Goal: Transaction & Acquisition: Download file/media

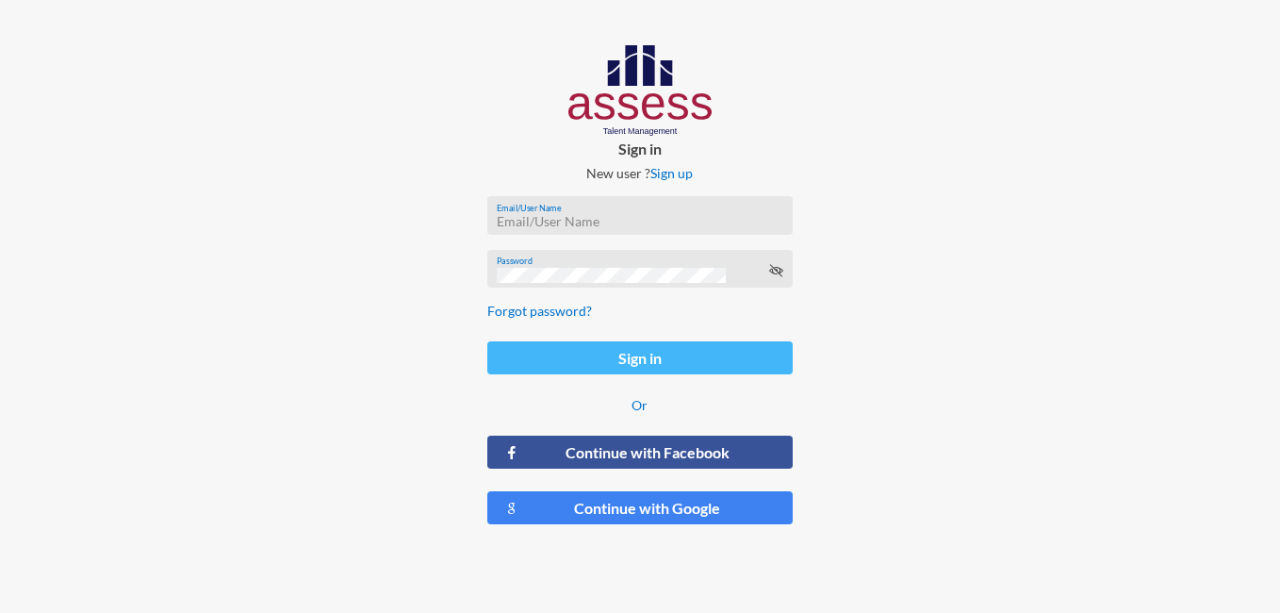
type input "[EMAIL_ADDRESS][DOMAIN_NAME]"
click at [686, 359] on button "Sign in" at bounding box center [640, 357] width 306 height 33
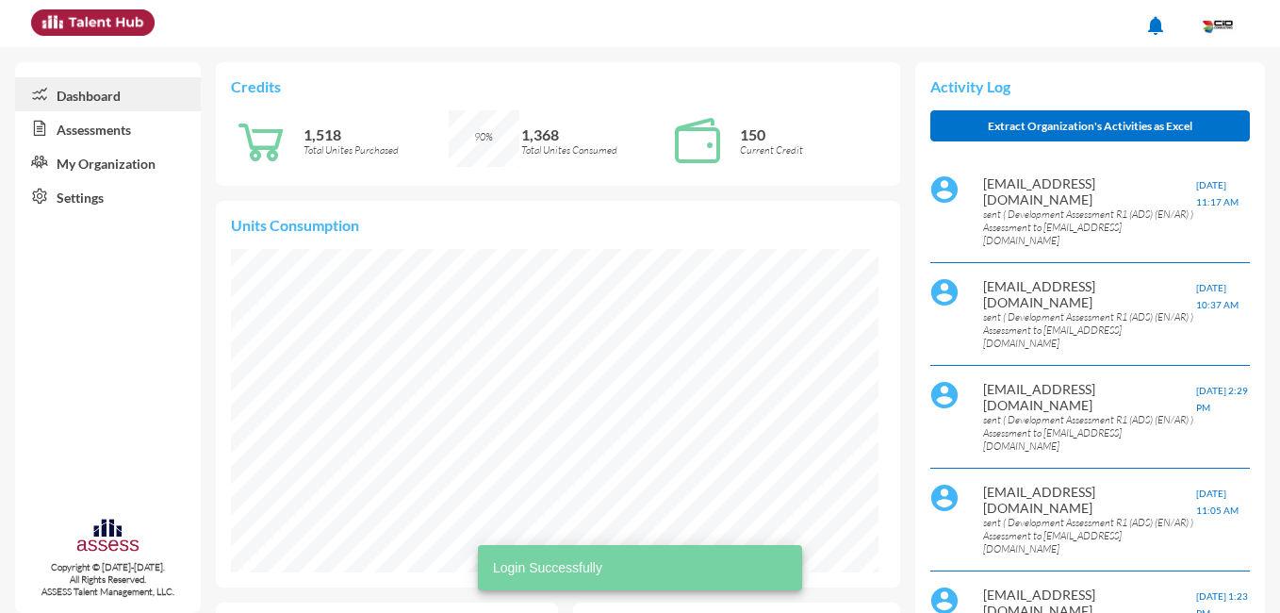
scroll to position [146, 308]
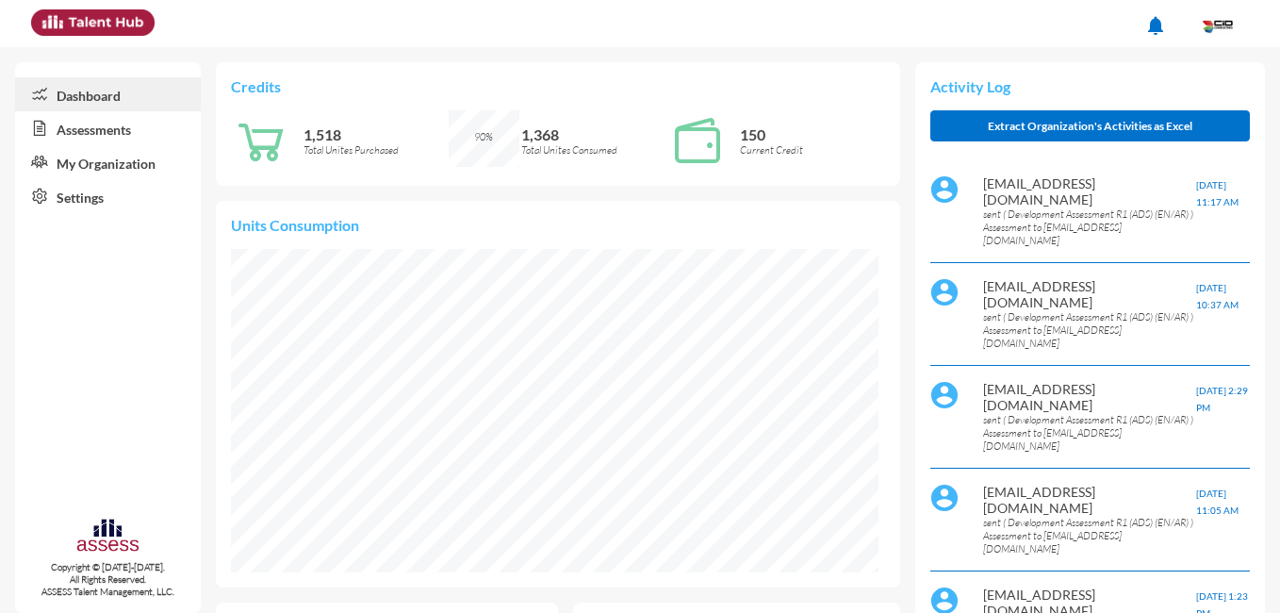
click at [102, 136] on link "Assessments" at bounding box center [108, 128] width 186 height 34
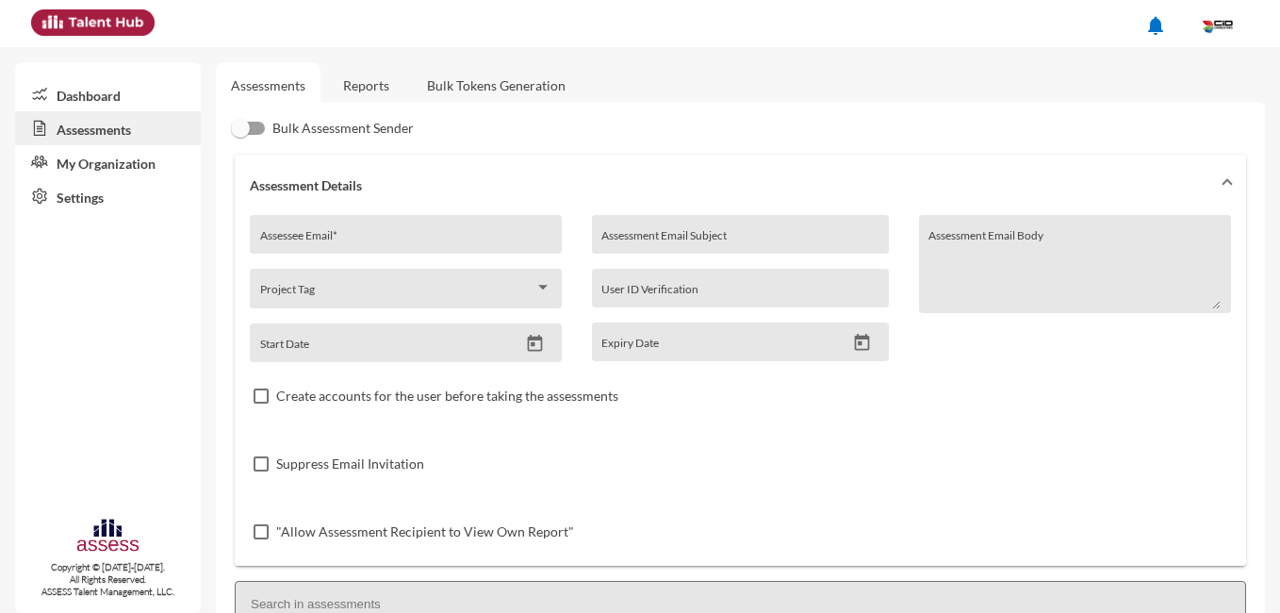
click at [360, 77] on link "Reports" at bounding box center [366, 85] width 76 height 46
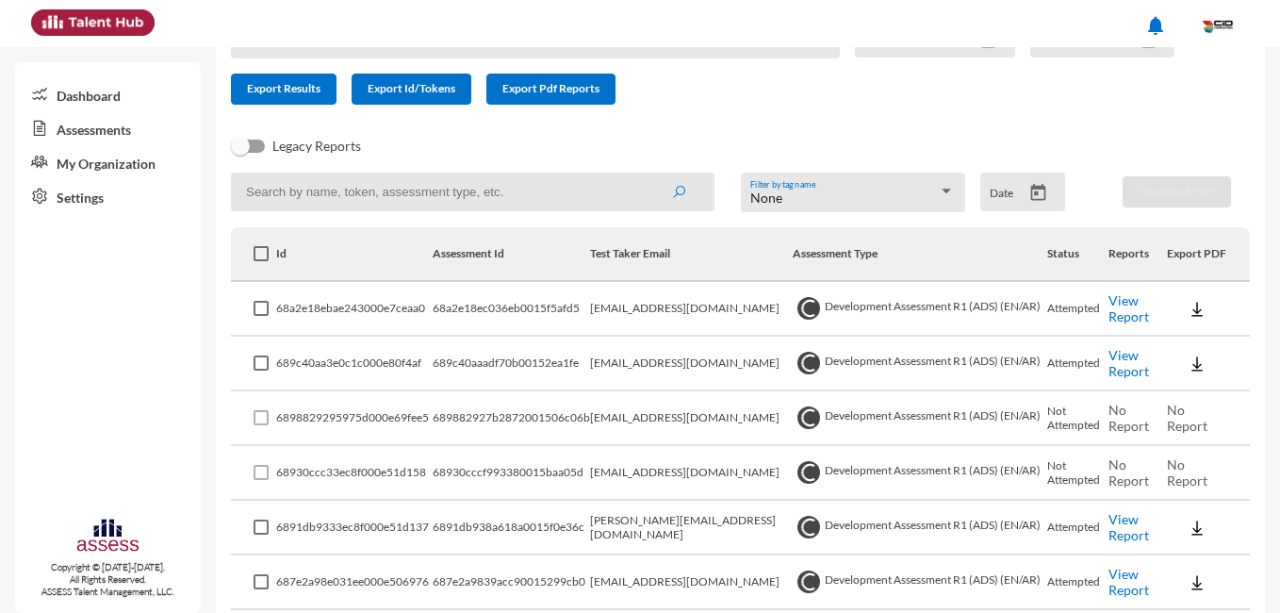
scroll to position [157, 0]
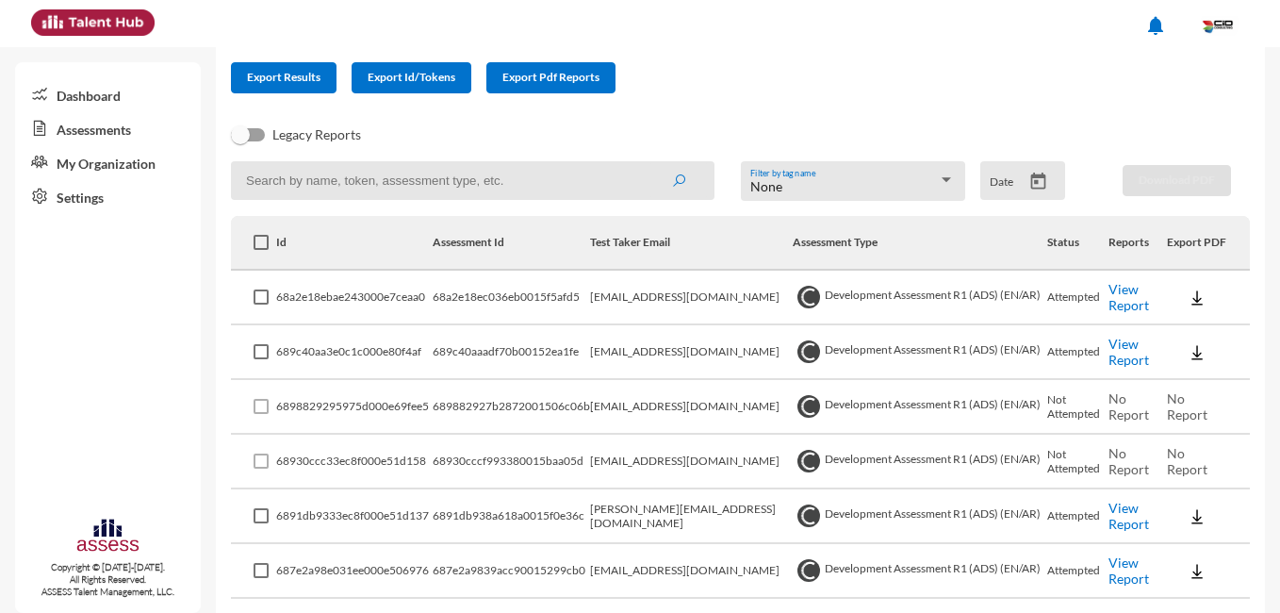
click at [1187, 349] on img at bounding box center [1196, 352] width 19 height 19
click at [1233, 386] on button "OCM / EN" at bounding box center [1218, 386] width 123 height 36
click at [1196, 356] on img at bounding box center [1196, 352] width 19 height 19
click at [1244, 457] on button "Personality / EN" at bounding box center [1218, 458] width 123 height 36
click at [1187, 301] on img at bounding box center [1196, 297] width 19 height 19
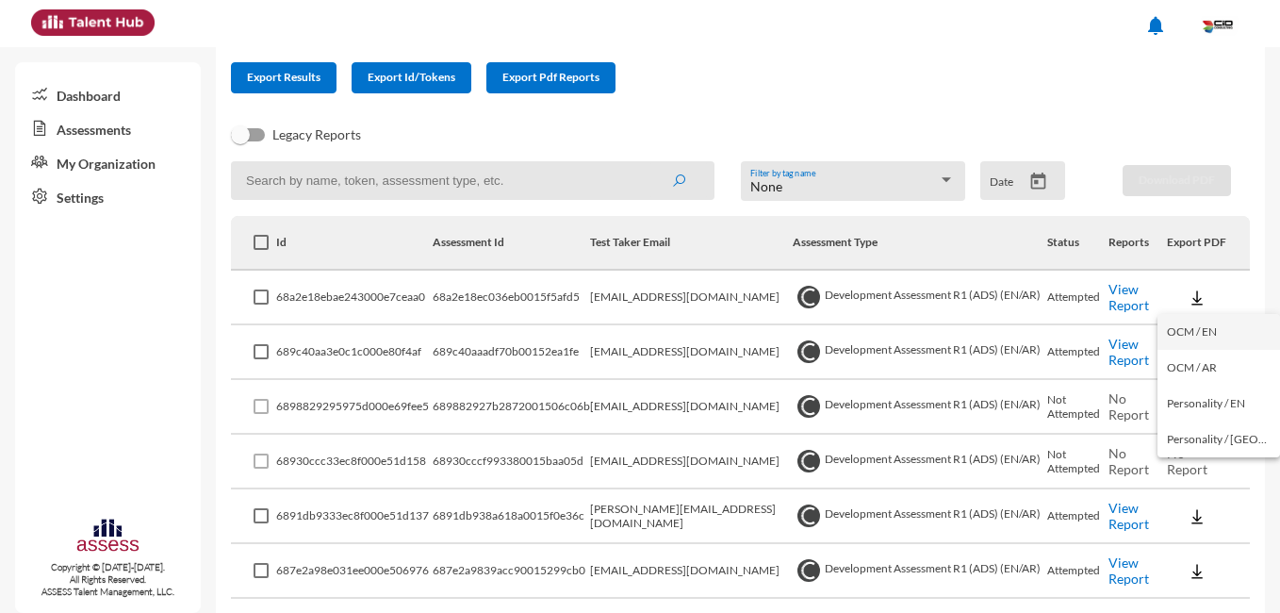
click at [1230, 334] on button "OCM / EN" at bounding box center [1218, 332] width 123 height 36
click at [1187, 296] on img at bounding box center [1196, 297] width 19 height 19
click at [1228, 401] on button "Personality / EN" at bounding box center [1218, 403] width 123 height 36
click at [735, 72] on form "Product Name Date From Date To Export Results Export Id/Tokens Export Pdf Repor…" at bounding box center [710, 51] width 958 height 86
